Goal: Transaction & Acquisition: Purchase product/service

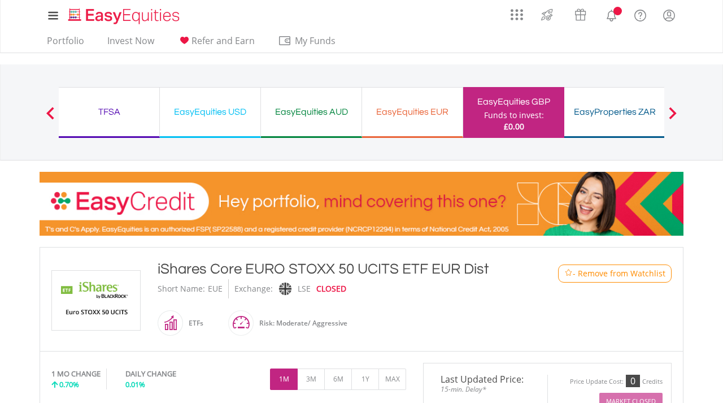
click at [619, 273] on span "- Remove from Watchlist" at bounding box center [619, 273] width 93 height 11
click at [128, 37] on link "Invest Now" at bounding box center [131, 44] width 56 height 18
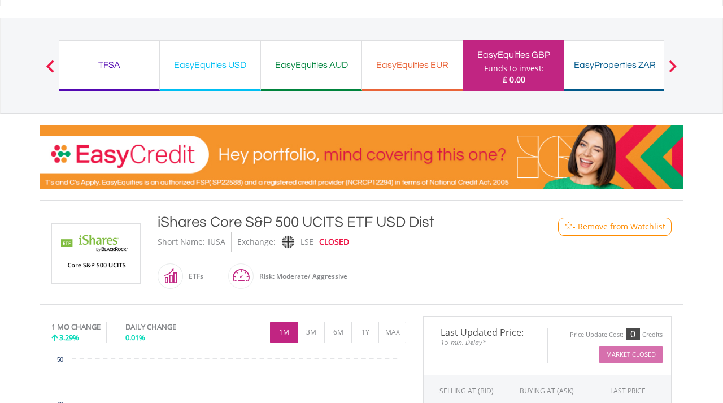
scroll to position [101, 0]
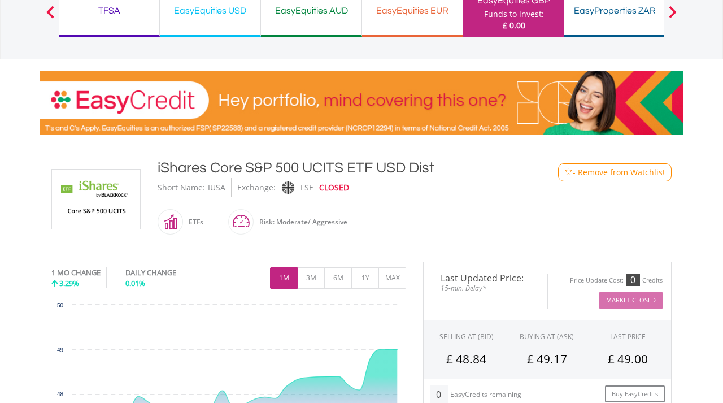
click at [632, 174] on span "- Remove from Watchlist" at bounding box center [619, 172] width 93 height 11
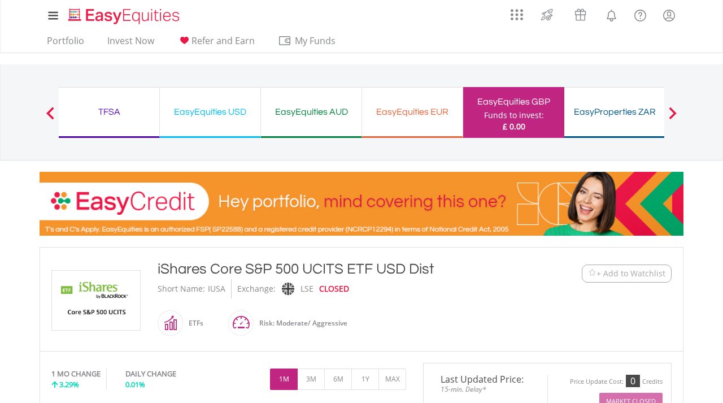
scroll to position [0, 0]
click at [129, 45] on link "Invest Now" at bounding box center [131, 44] width 56 height 18
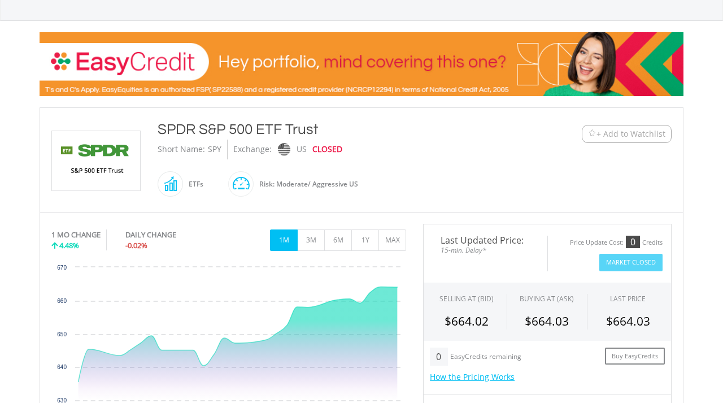
scroll to position [141, 0]
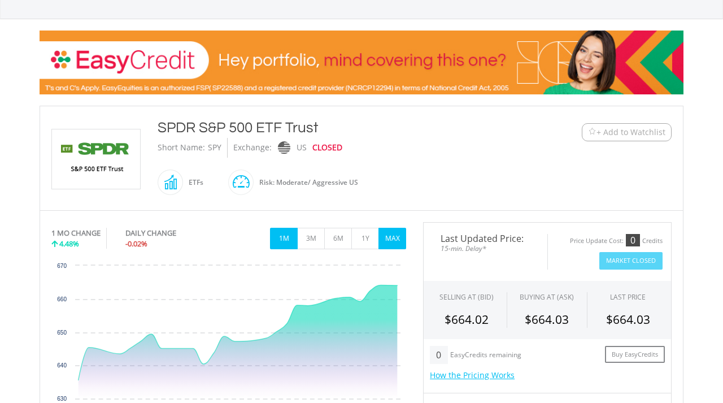
click at [394, 235] on button "MAX" at bounding box center [392, 238] width 28 height 21
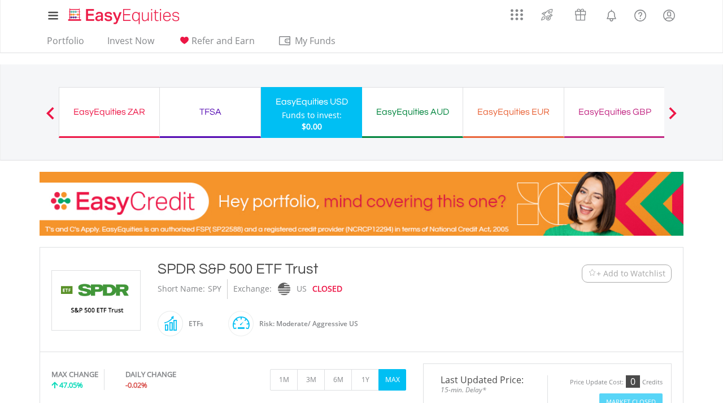
scroll to position [0, 0]
click at [137, 38] on link "Invest Now" at bounding box center [131, 44] width 56 height 18
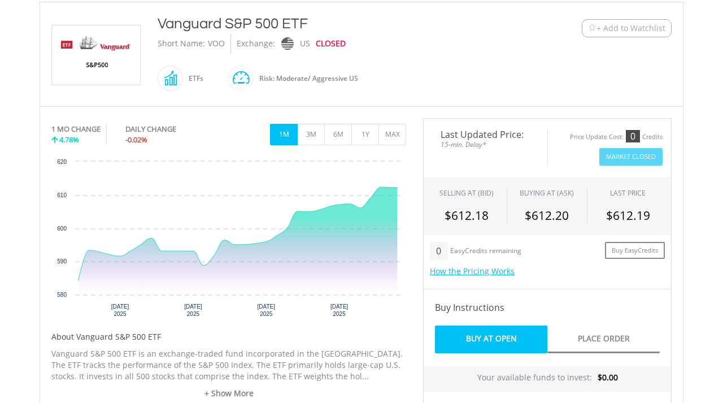
scroll to position [249, 0]
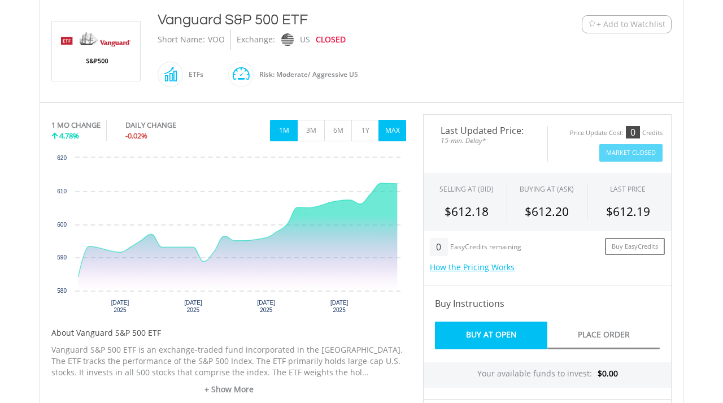
click at [393, 130] on button "MAX" at bounding box center [392, 130] width 28 height 21
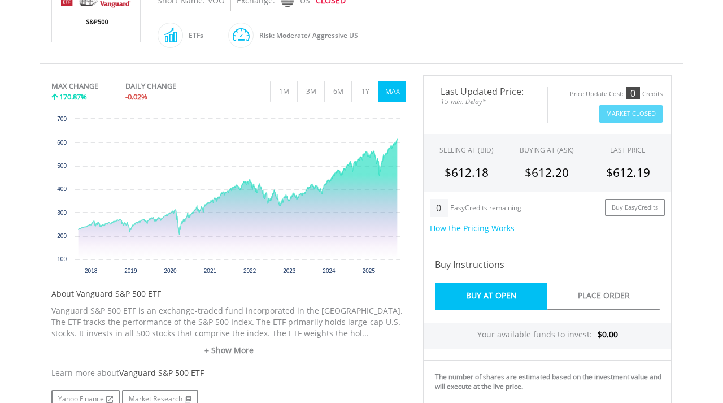
scroll to position [311, 0]
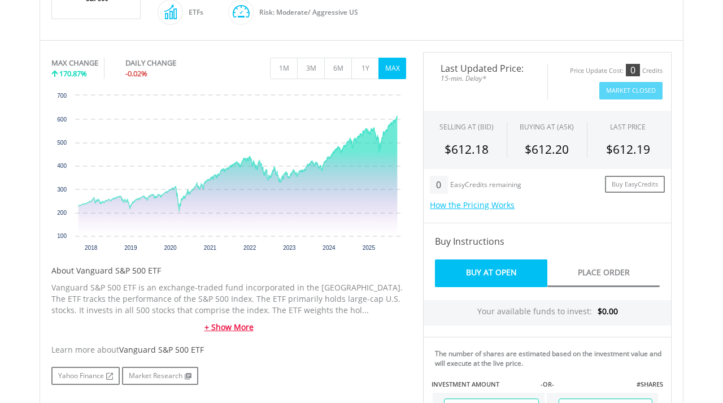
click at [243, 322] on link "+ Show More" at bounding box center [228, 326] width 355 height 11
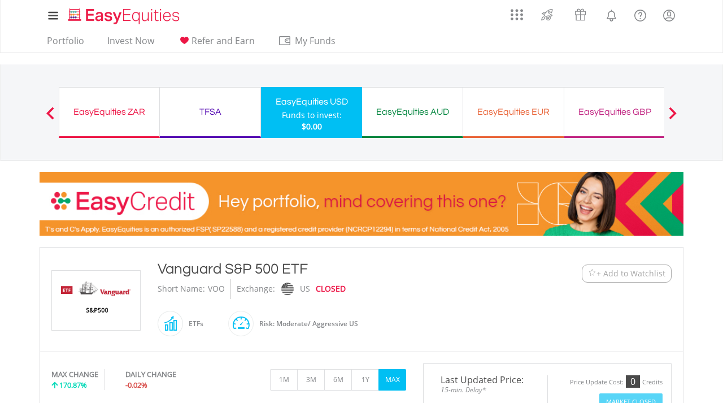
scroll to position [0, 0]
click at [143, 38] on link "Invest Now" at bounding box center [131, 44] width 56 height 18
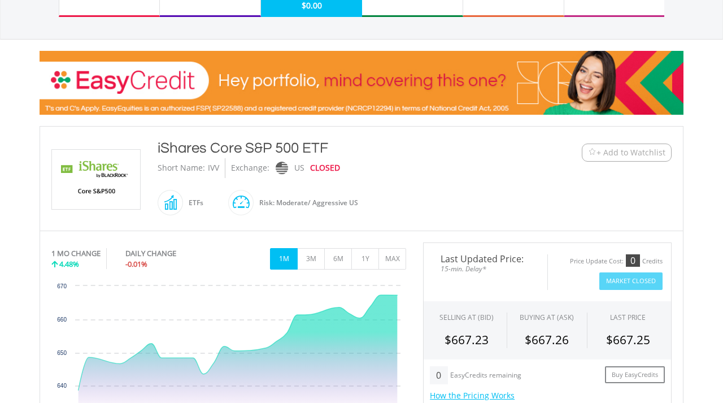
scroll to position [150, 0]
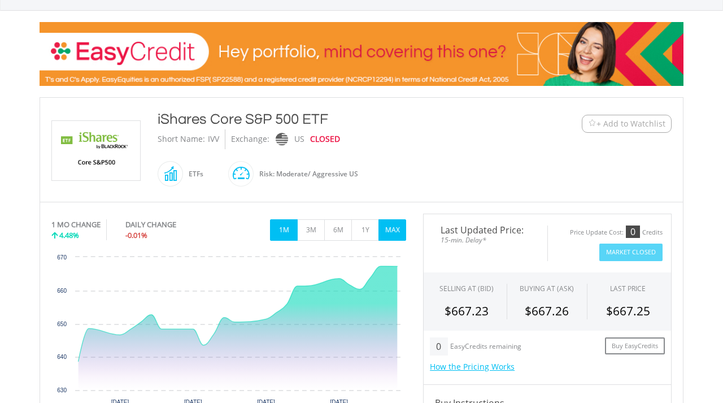
click at [397, 227] on button "MAX" at bounding box center [392, 229] width 28 height 21
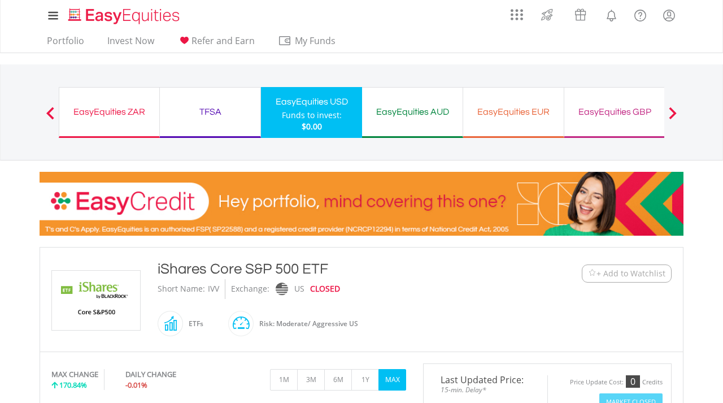
scroll to position [0, 0]
click at [224, 267] on div "iShares Core S&P 500 ETF" at bounding box center [335, 269] width 355 height 20
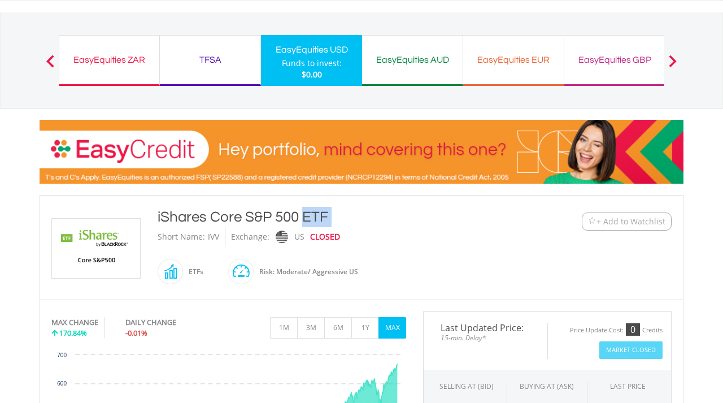
scroll to position [89, 0]
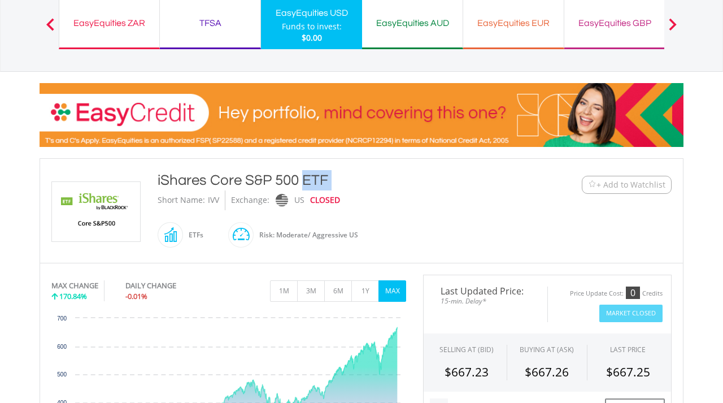
click at [198, 184] on div "iShares Core S&P 500 ETF" at bounding box center [335, 180] width 355 height 20
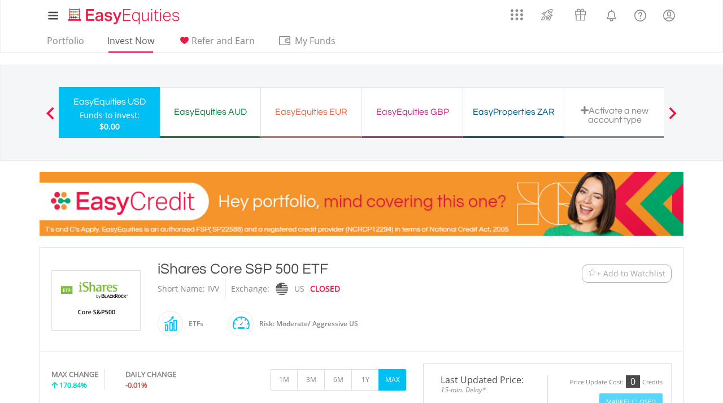
scroll to position [0, 0]
click at [140, 38] on link "Invest Now" at bounding box center [131, 44] width 56 height 18
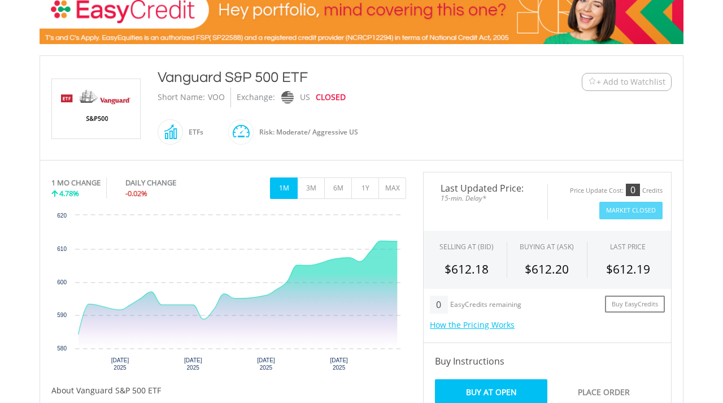
scroll to position [192, 0]
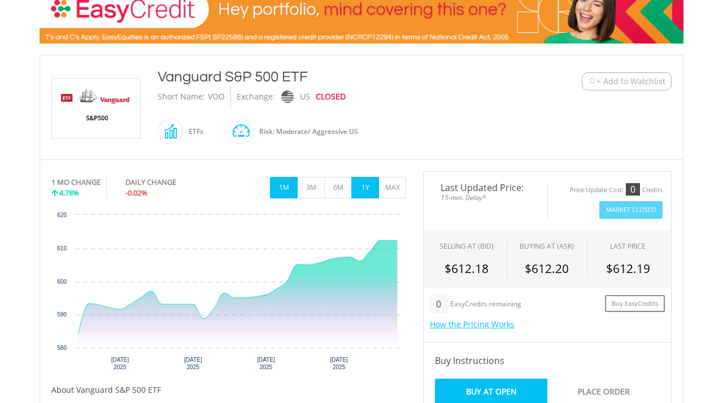
click at [373, 181] on button "1Y" at bounding box center [365, 187] width 28 height 21
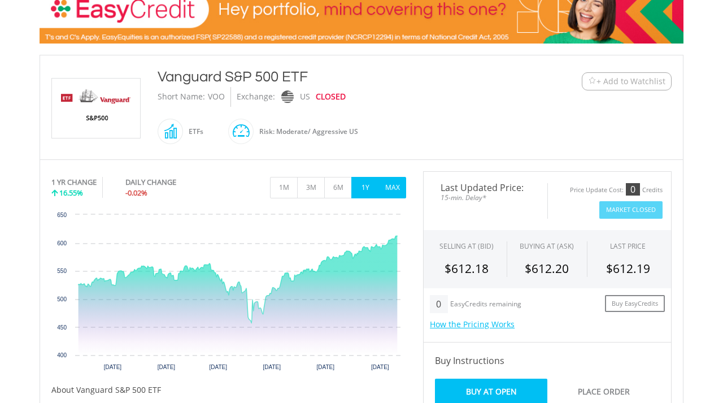
click at [405, 185] on button "MAX" at bounding box center [392, 187] width 28 height 21
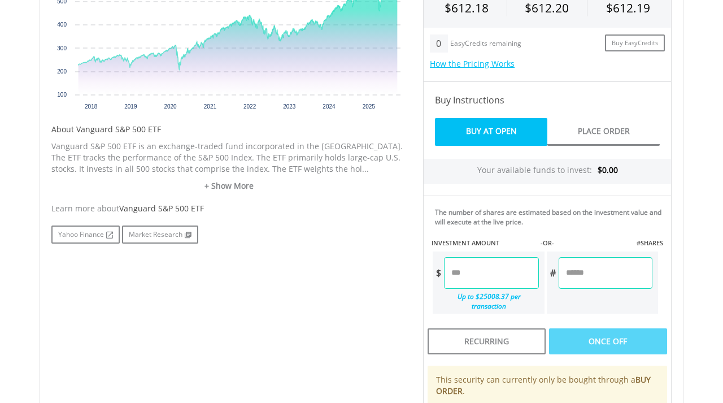
scroll to position [453, 0]
click at [233, 185] on link "+ Show More" at bounding box center [228, 185] width 355 height 11
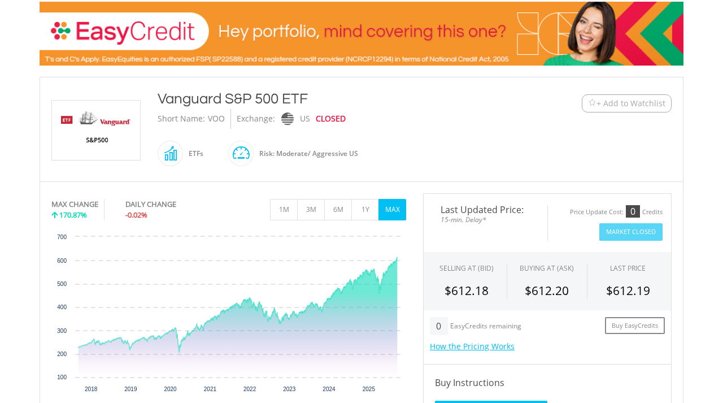
scroll to position [169, 0]
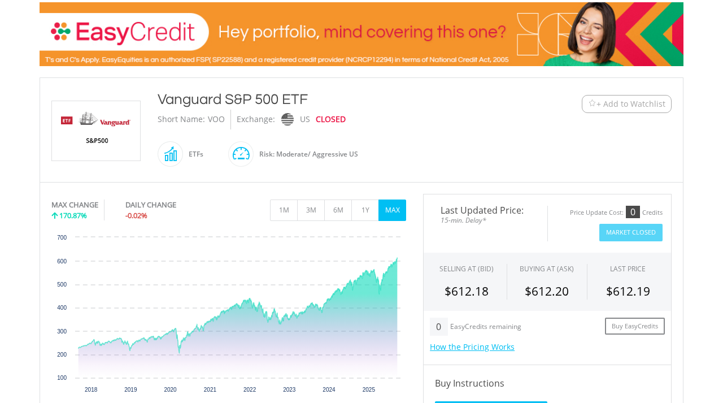
click at [627, 101] on span "+ Add to Watchlist" at bounding box center [631, 103] width 69 height 11
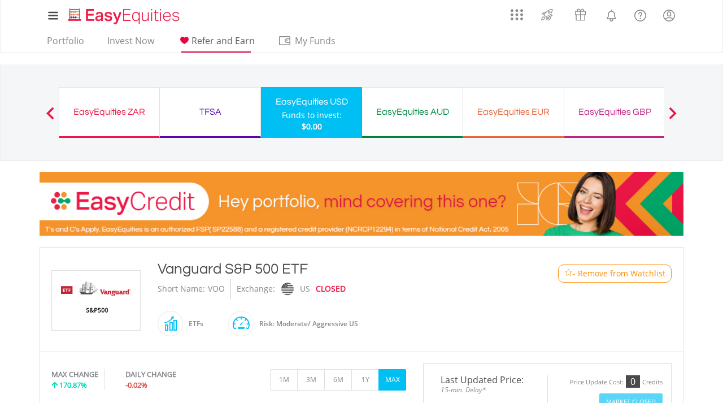
scroll to position [0, 0]
click at [141, 42] on link "Invest Now" at bounding box center [131, 44] width 56 height 18
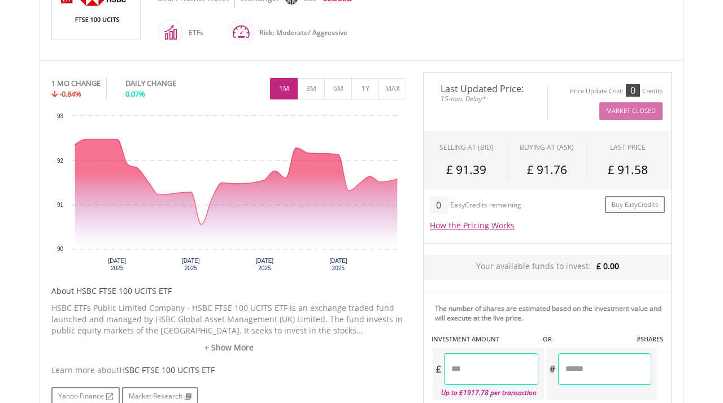
scroll to position [324, 0]
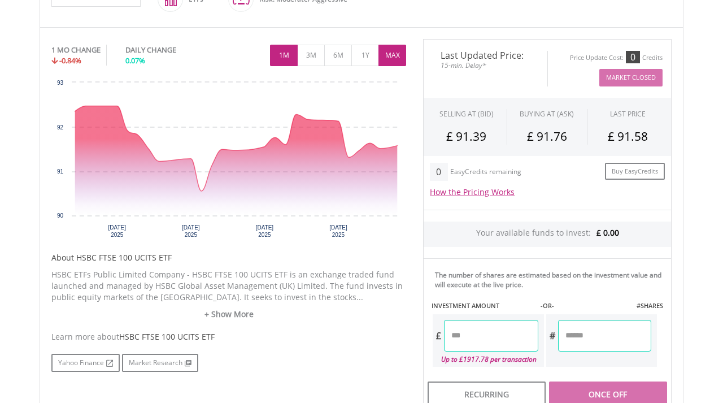
click at [391, 50] on button "MAX" at bounding box center [392, 55] width 28 height 21
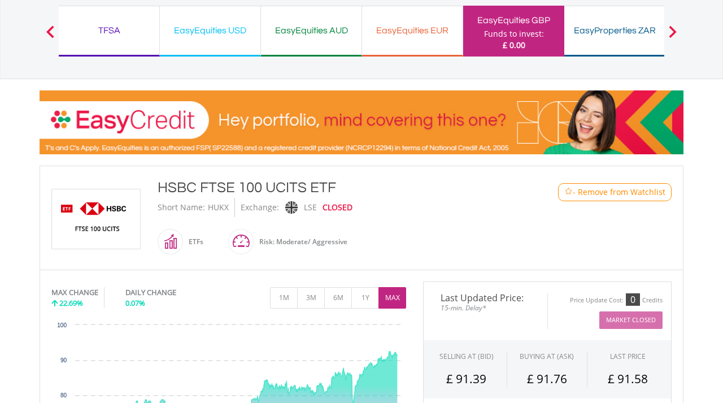
scroll to position [79, 0]
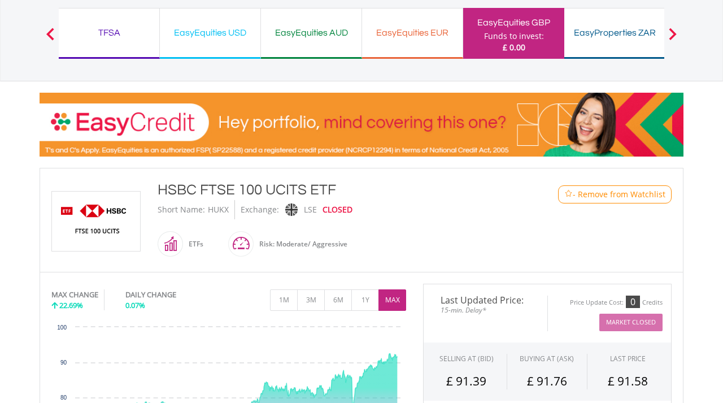
click at [625, 196] on span "- Remove from Watchlist" at bounding box center [619, 194] width 93 height 11
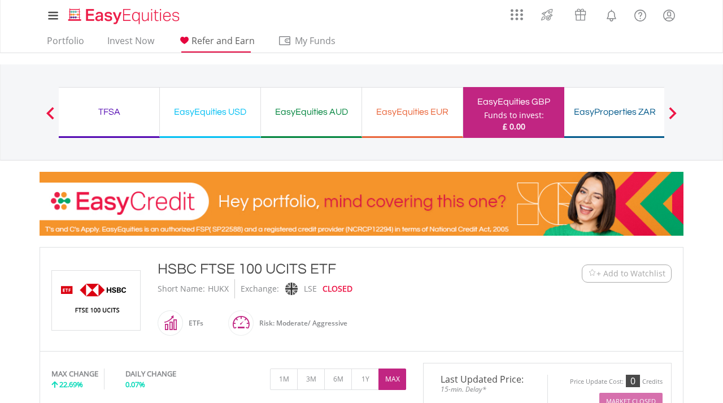
scroll to position [0, 0]
click at [126, 43] on link "Invest Now" at bounding box center [131, 44] width 56 height 18
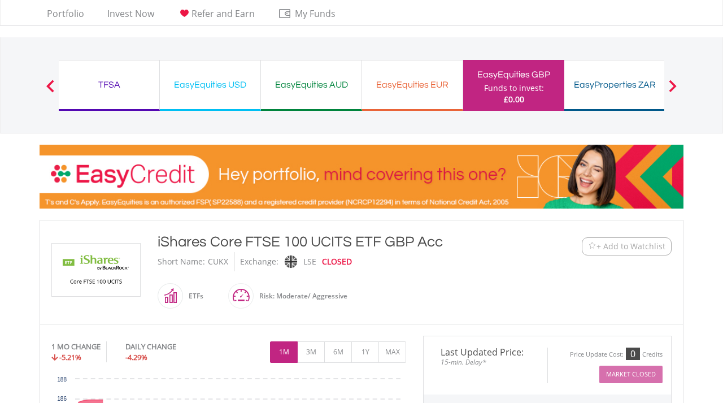
scroll to position [38, 0]
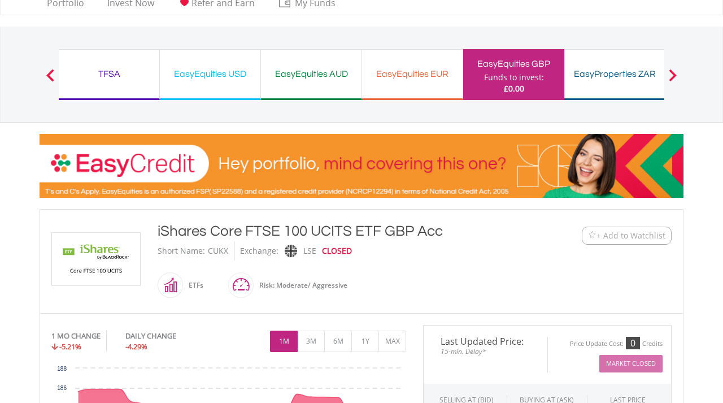
click at [643, 235] on span "+ Add to Watchlist" at bounding box center [631, 235] width 69 height 11
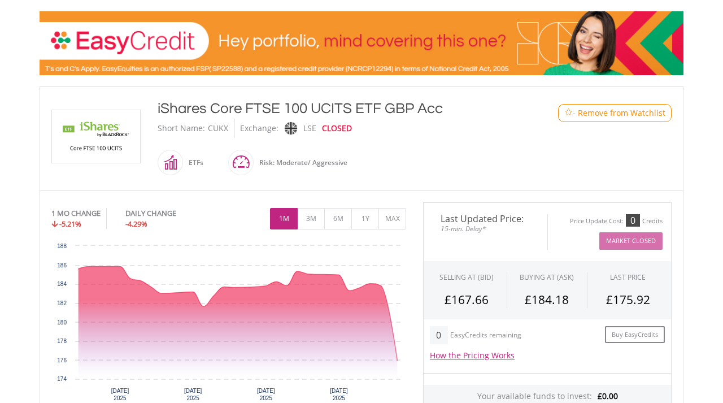
scroll to position [198, 0]
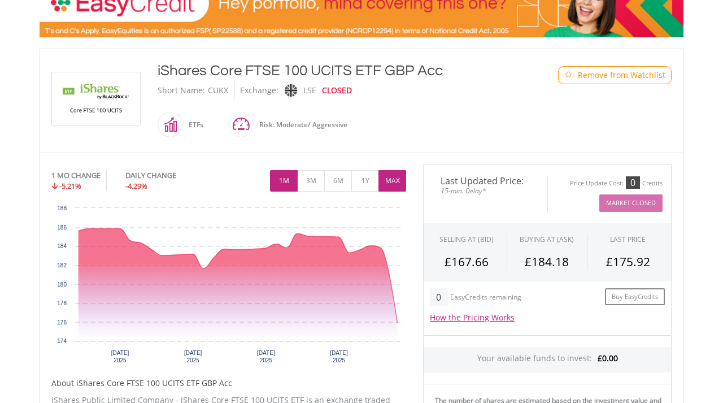
click at [392, 180] on button "MAX" at bounding box center [392, 180] width 28 height 21
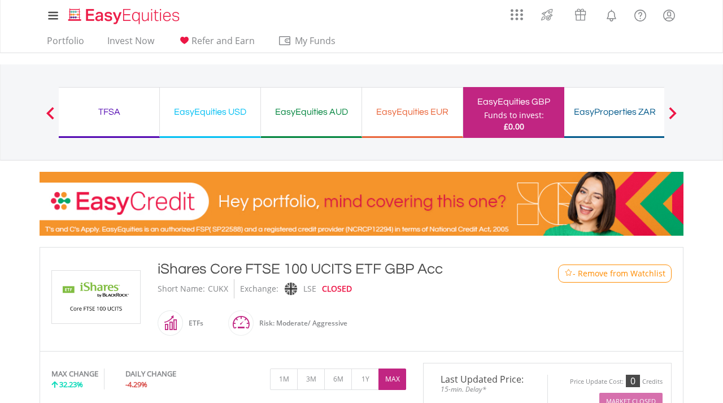
scroll to position [0, 0]
click at [139, 45] on link "Invest Now" at bounding box center [131, 44] width 56 height 18
